Goal: Task Accomplishment & Management: Use online tool/utility

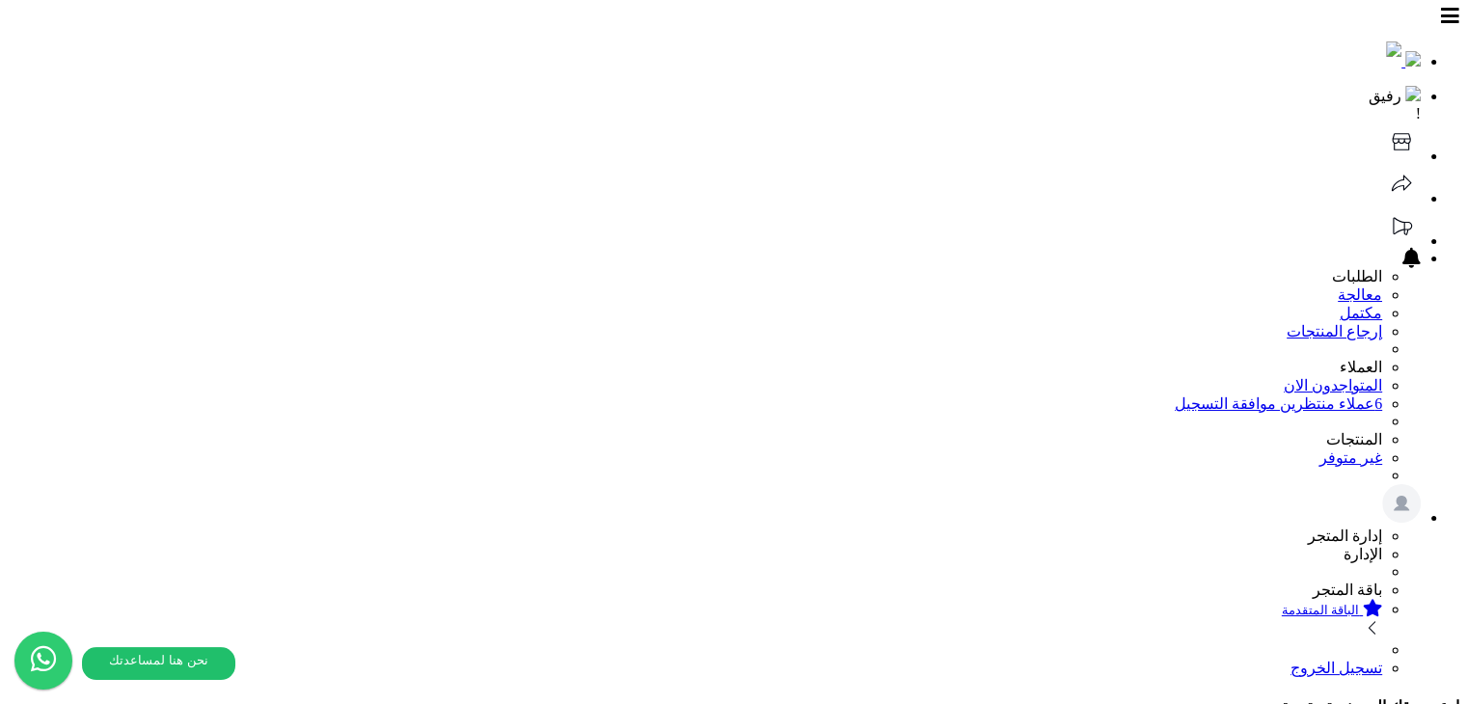
scroll to position [230, 0]
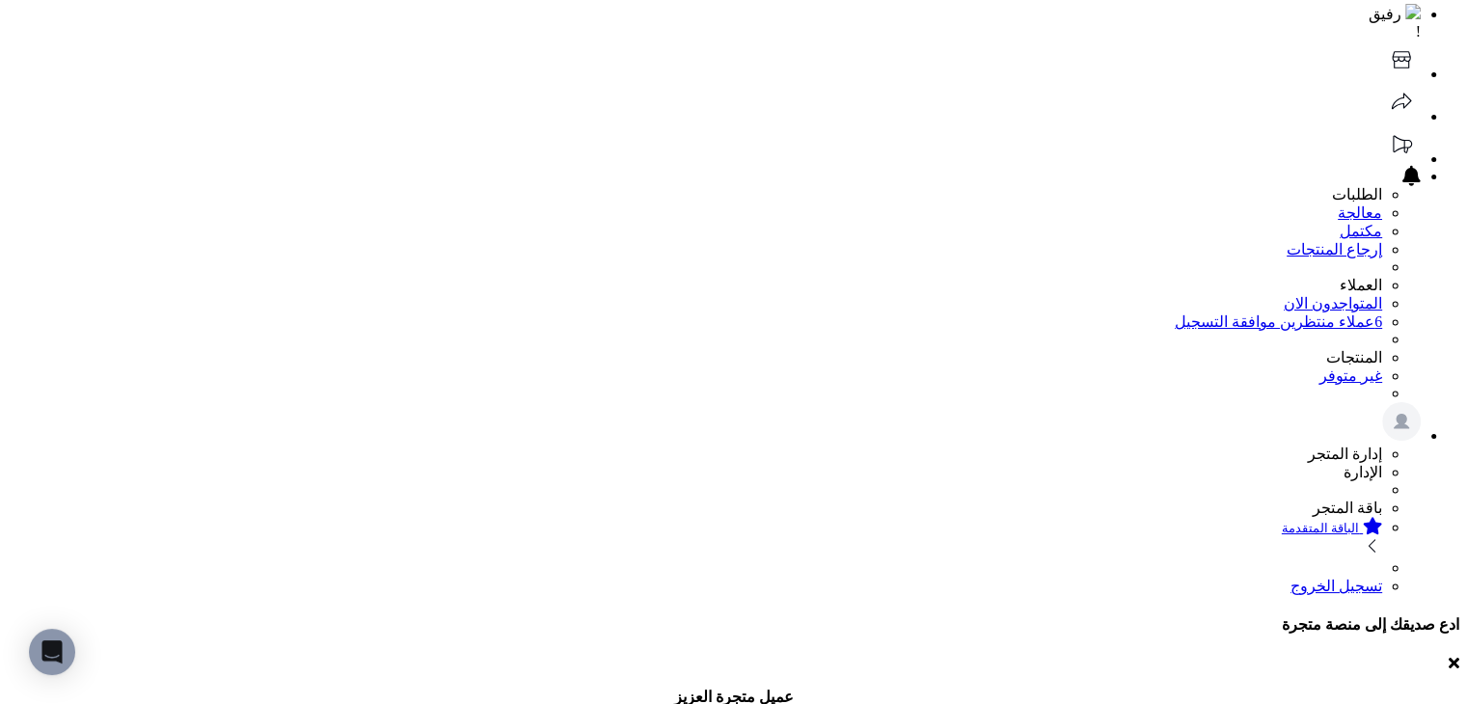
scroll to position [48, 0]
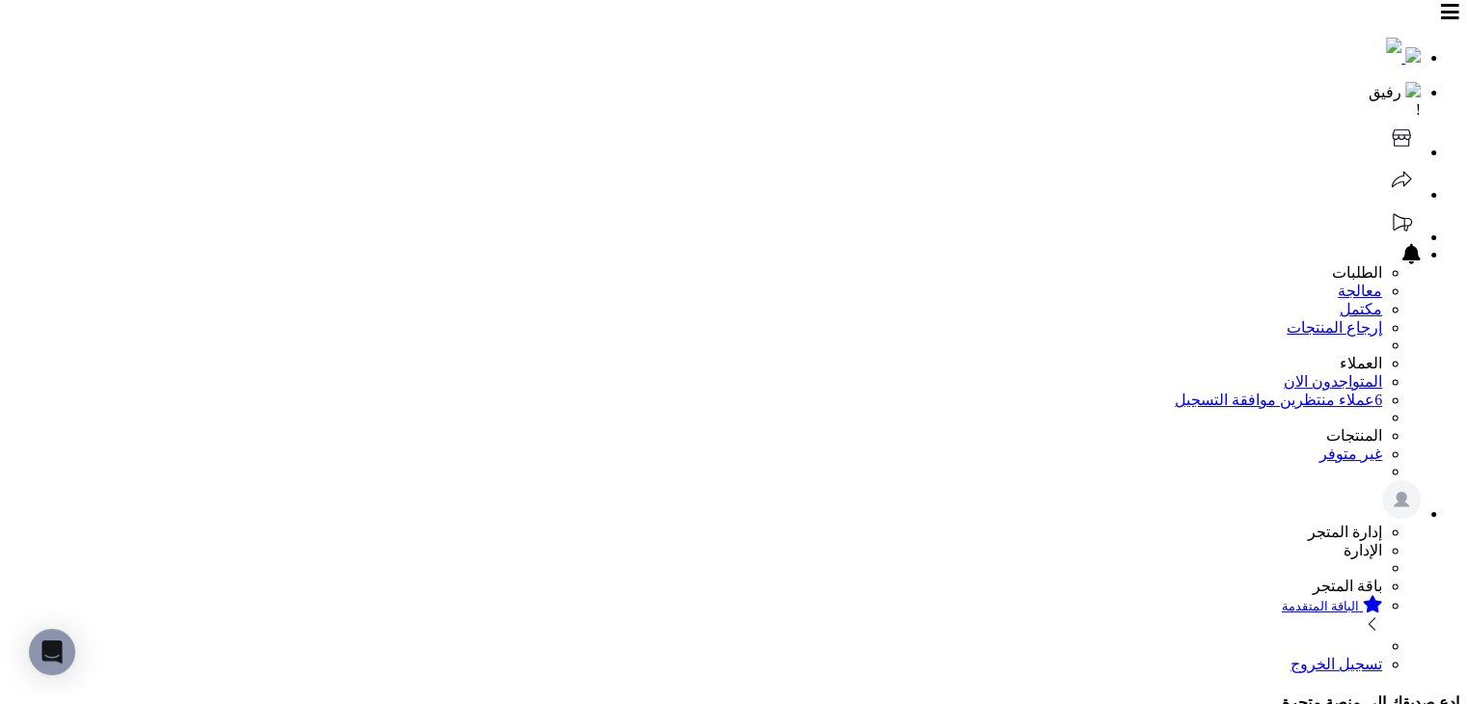
scroll to position [0, 0]
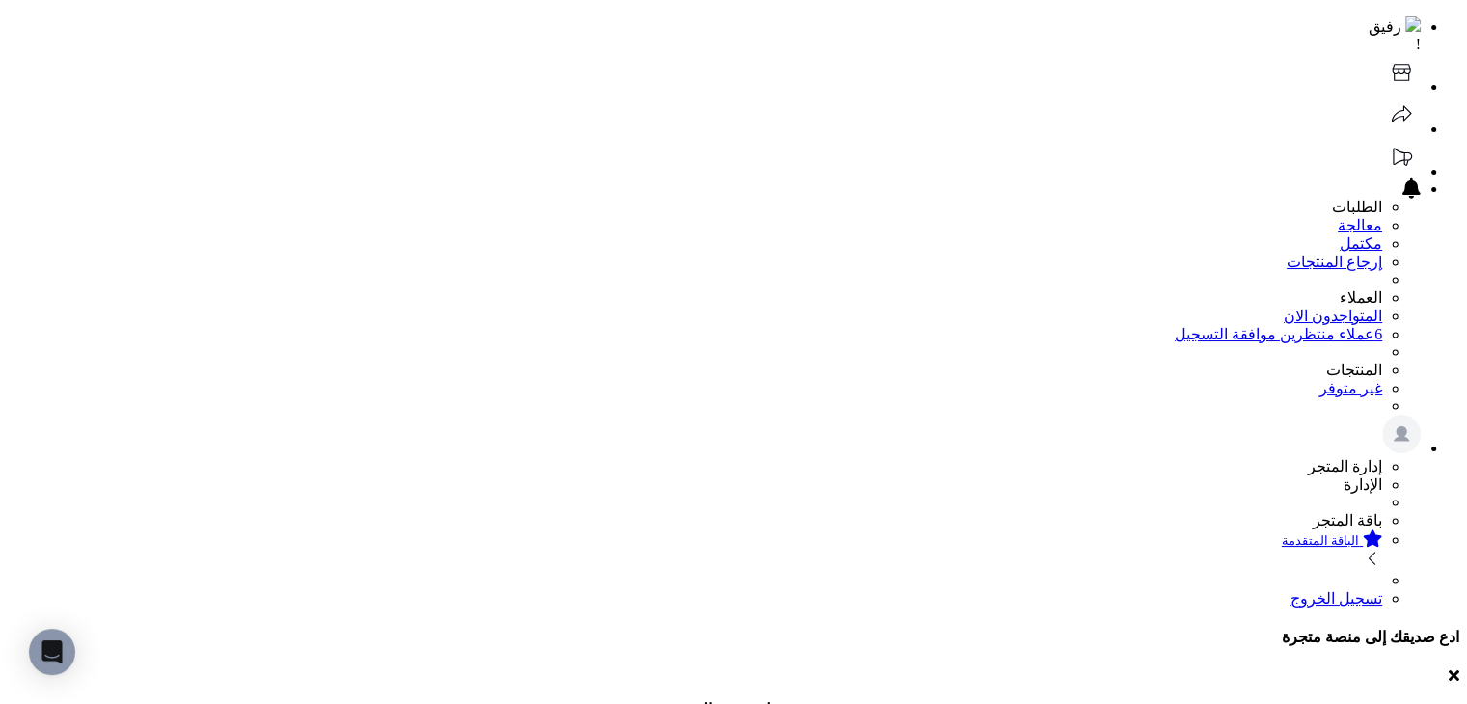
scroll to position [145, 0]
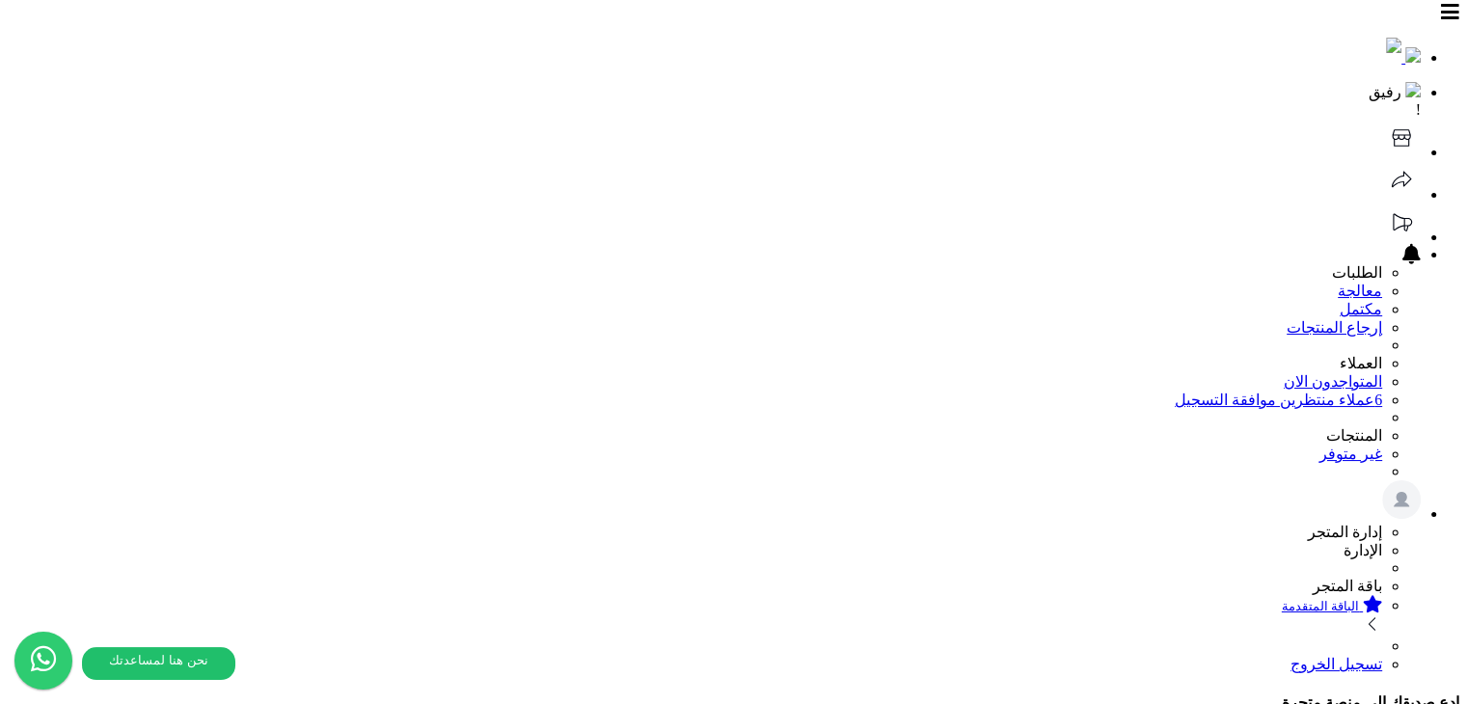
scroll to position [8, 0]
